Goal: Task Accomplishment & Management: Use online tool/utility

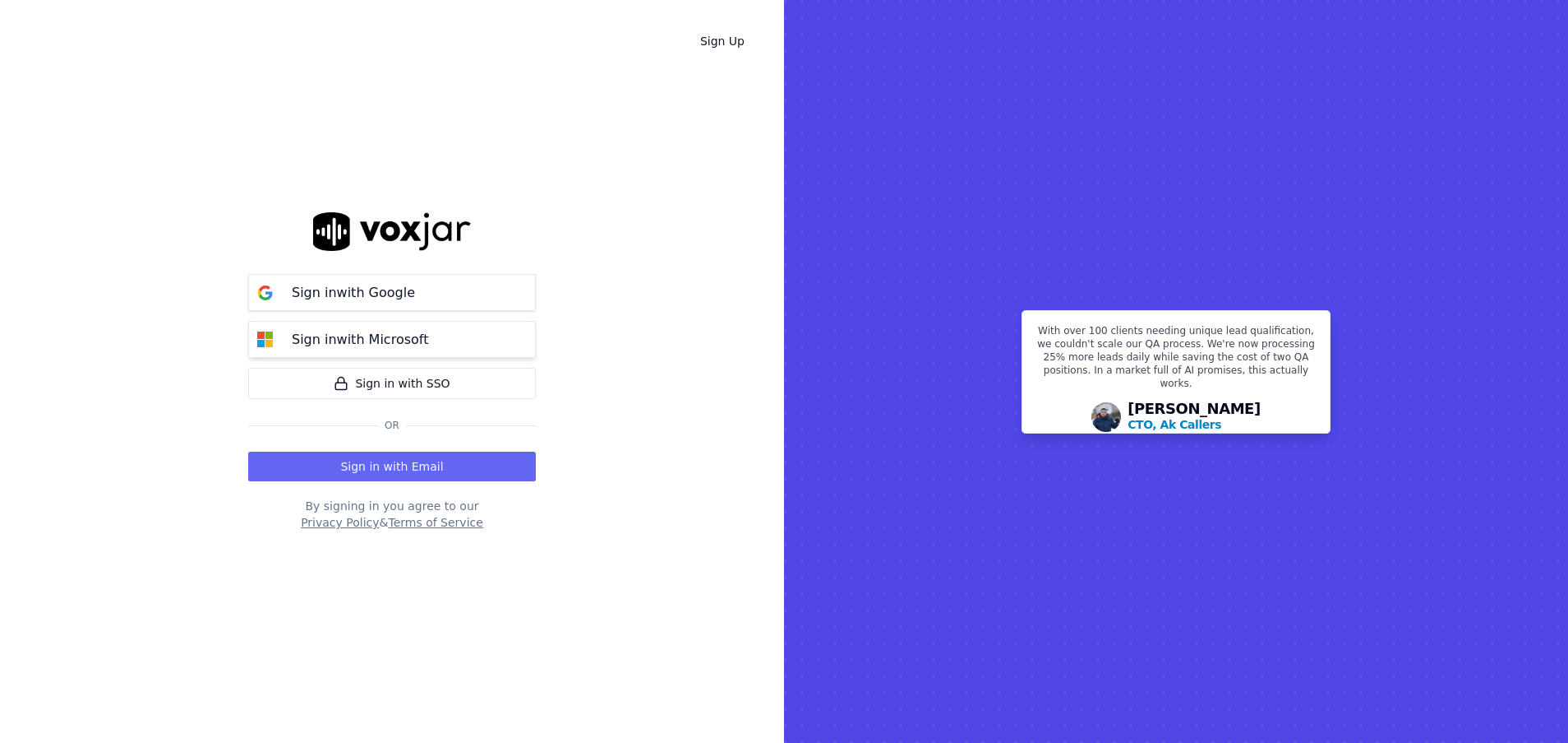
click at [436, 347] on button "Sign in with Microsoft" at bounding box center [391, 339] width 287 height 37
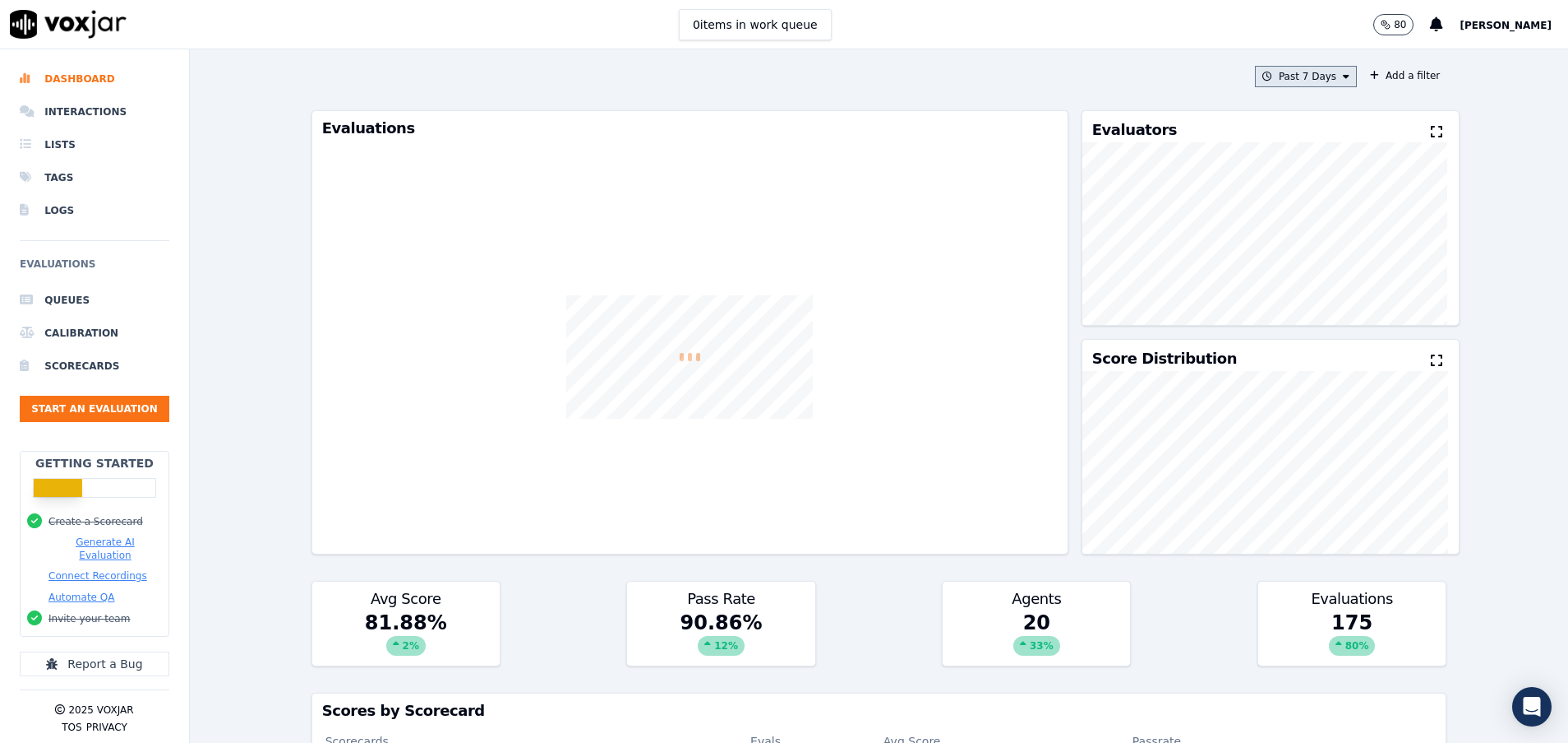
click at [1296, 75] on button "Past 7 Days" at bounding box center [1305, 77] width 102 height 22
click at [1282, 125] on div "Today" at bounding box center [1298, 126] width 34 height 13
click at [1317, 279] on button "Add" at bounding box center [1333, 266] width 32 height 27
